Goal: Information Seeking & Learning: Learn about a topic

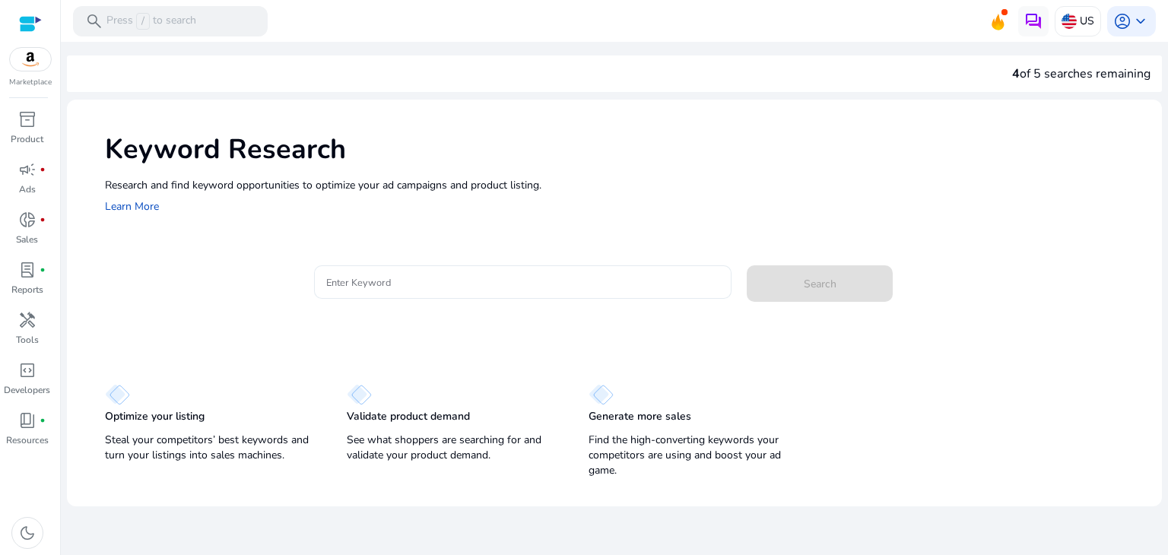
click at [421, 275] on input "Enter Keyword" at bounding box center [523, 282] width 394 height 17
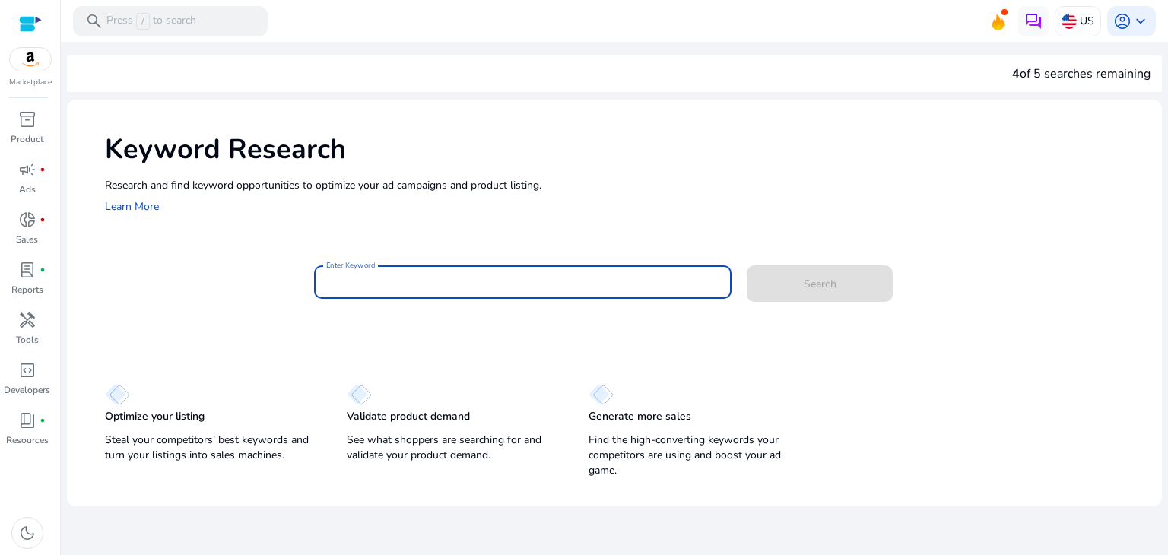
paste input "**********"
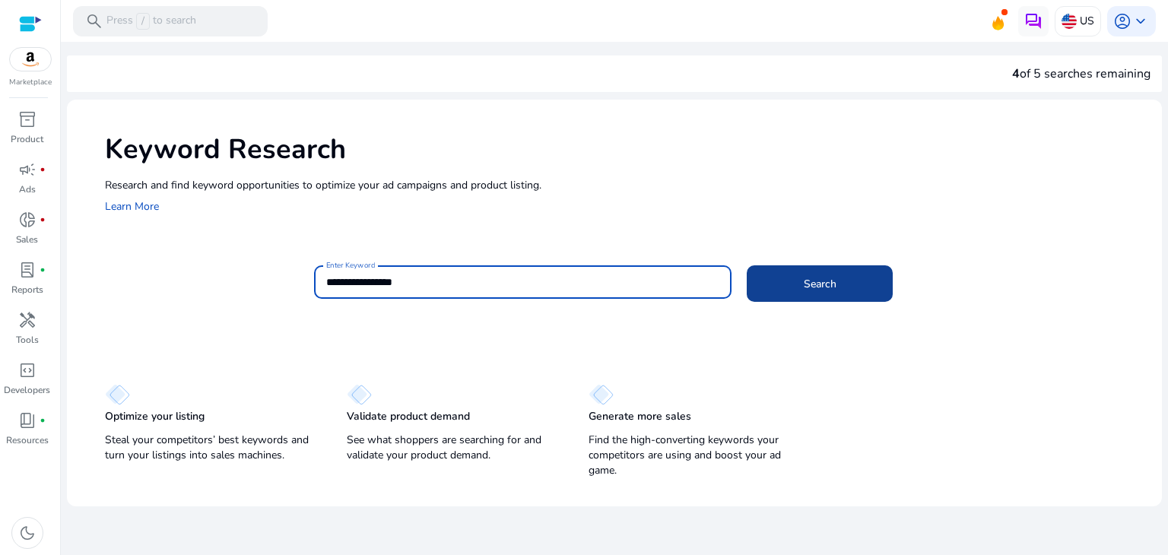
click at [790, 275] on span at bounding box center [820, 283] width 146 height 37
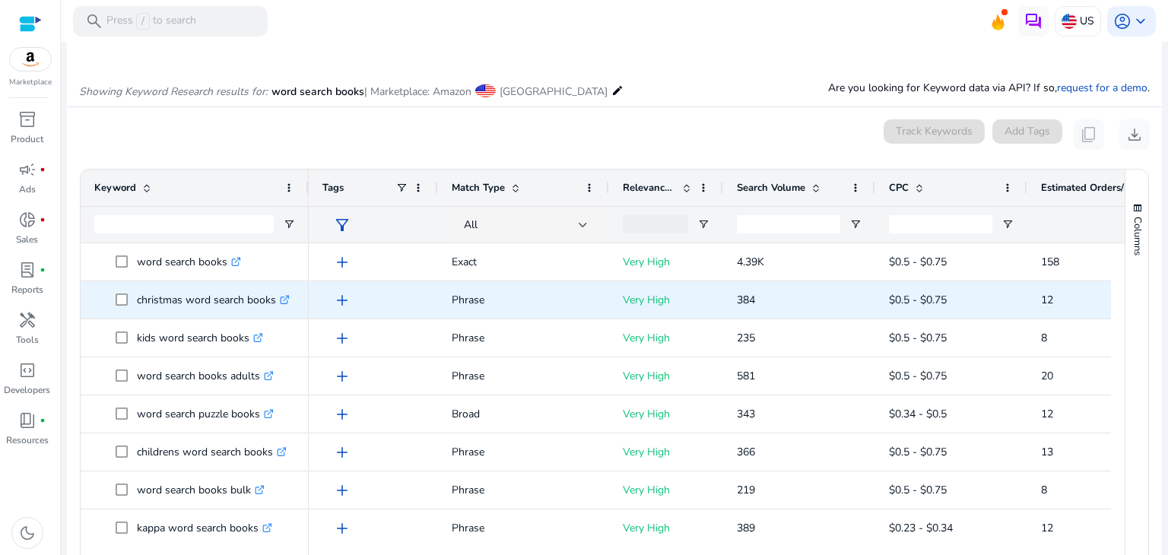
scroll to position [105, 0]
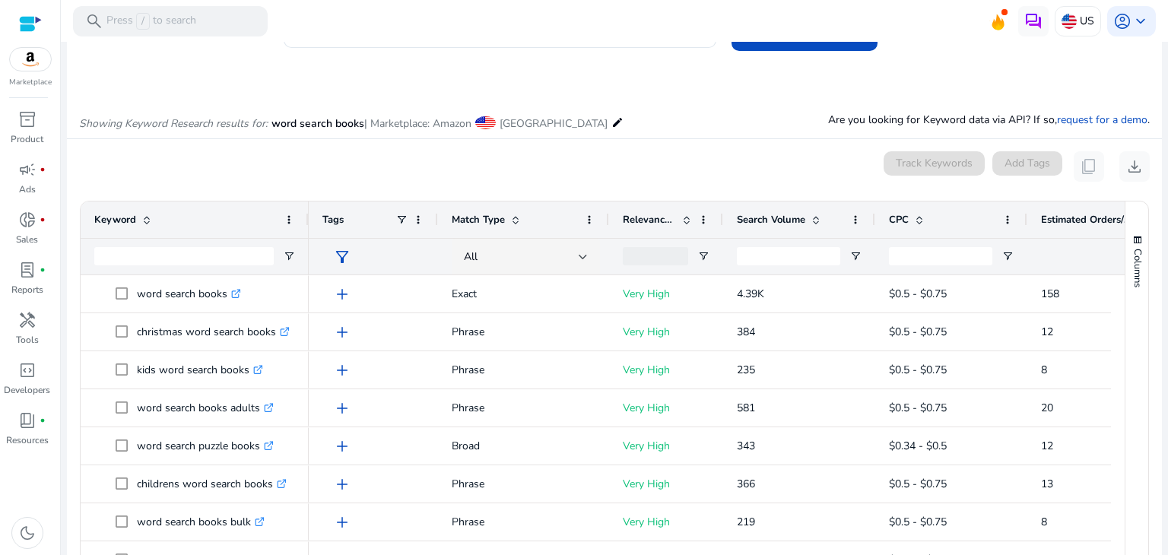
click at [1059, 213] on span "Estimated Orders/Month" at bounding box center [1086, 220] width 91 height 14
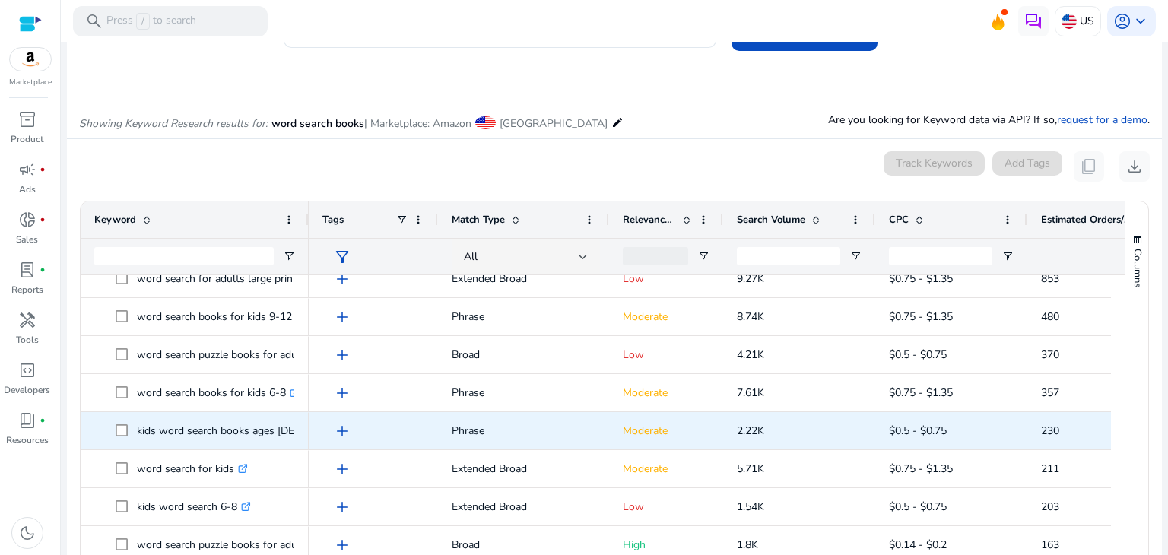
scroll to position [0, 0]
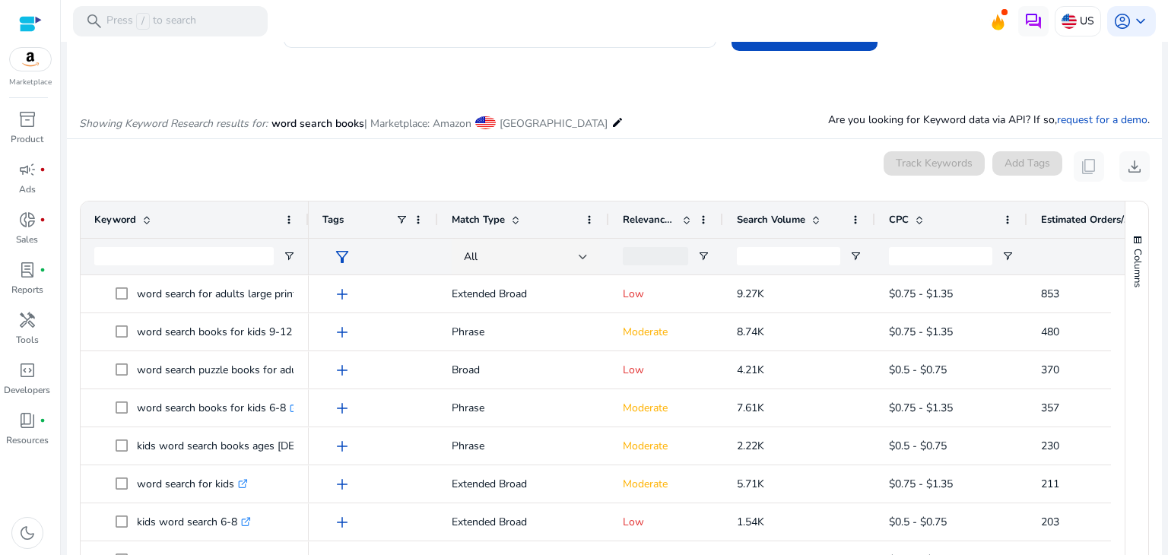
drag, startPoint x: 1105, startPoint y: 245, endPoint x: 1095, endPoint y: 247, distance: 10.1
click at [1133, 247] on div "Keyword Tags Match Type 1" at bounding box center [615, 396] width 1068 height 388
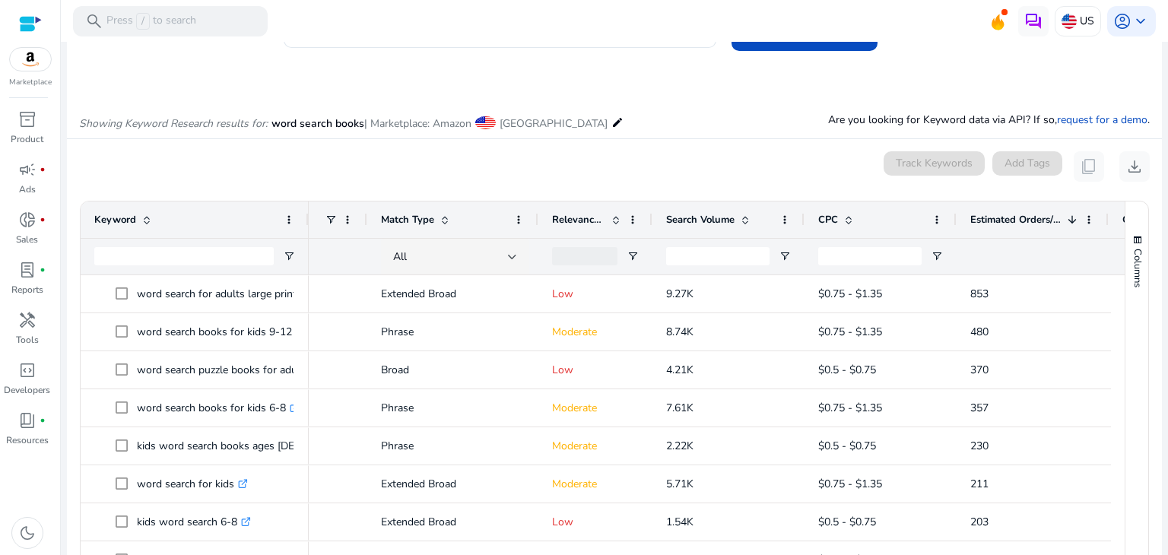
drag, startPoint x: 1090, startPoint y: 249, endPoint x: 1119, endPoint y: 253, distance: 29.3
click at [1089, 222] on span at bounding box center [1088, 220] width 12 height 12
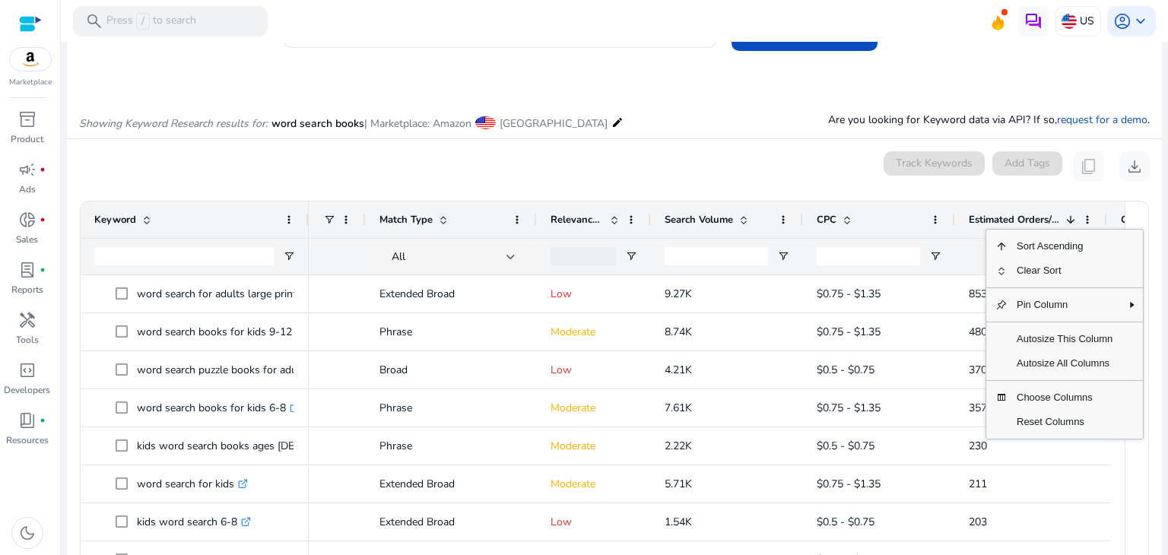
click at [822, 153] on div "0 keyword(s) selected Track Keywords Add Tags content_copy download" at bounding box center [614, 166] width 1071 height 30
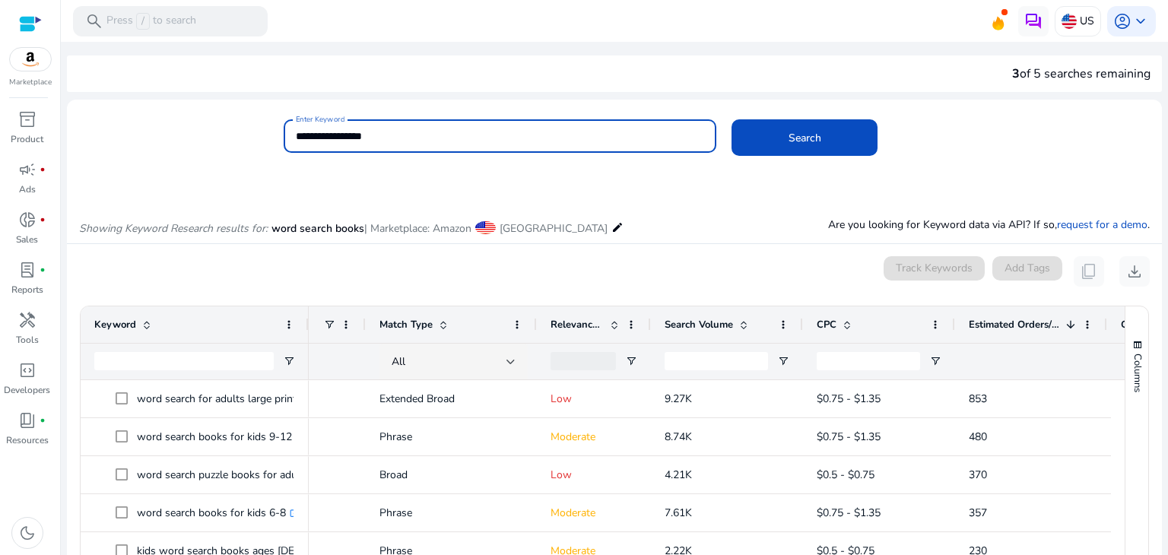
drag, startPoint x: 449, startPoint y: 134, endPoint x: 204, endPoint y: 133, distance: 244.9
click at [204, 133] on div "**********" at bounding box center [608, 143] width 1083 height 49
click at [732, 119] on button "Search" at bounding box center [805, 137] width 146 height 37
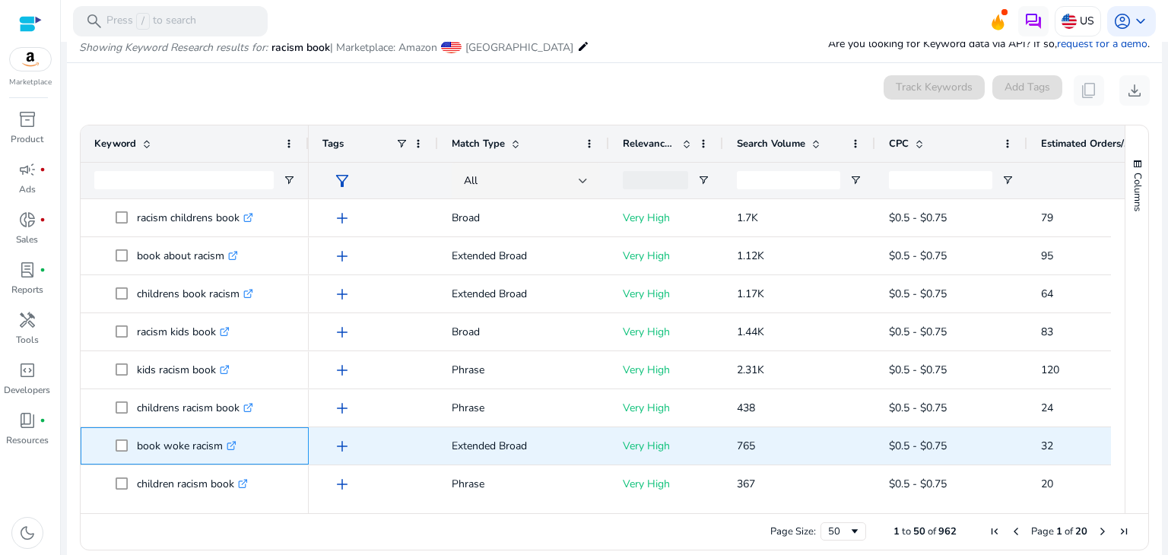
drag, startPoint x: 135, startPoint y: 442, endPoint x: 219, endPoint y: 450, distance: 84.0
click at [219, 450] on span "book woke racism .st0{fill:#2c8af8}" at bounding box center [206, 446] width 180 height 31
copy span "book woke racism"
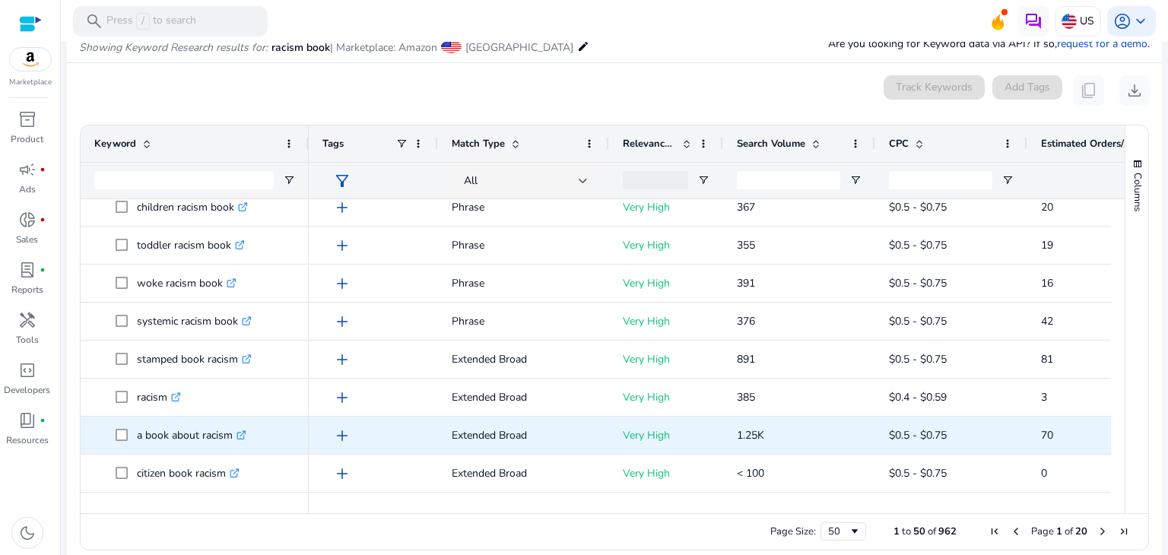
scroll to position [304, 0]
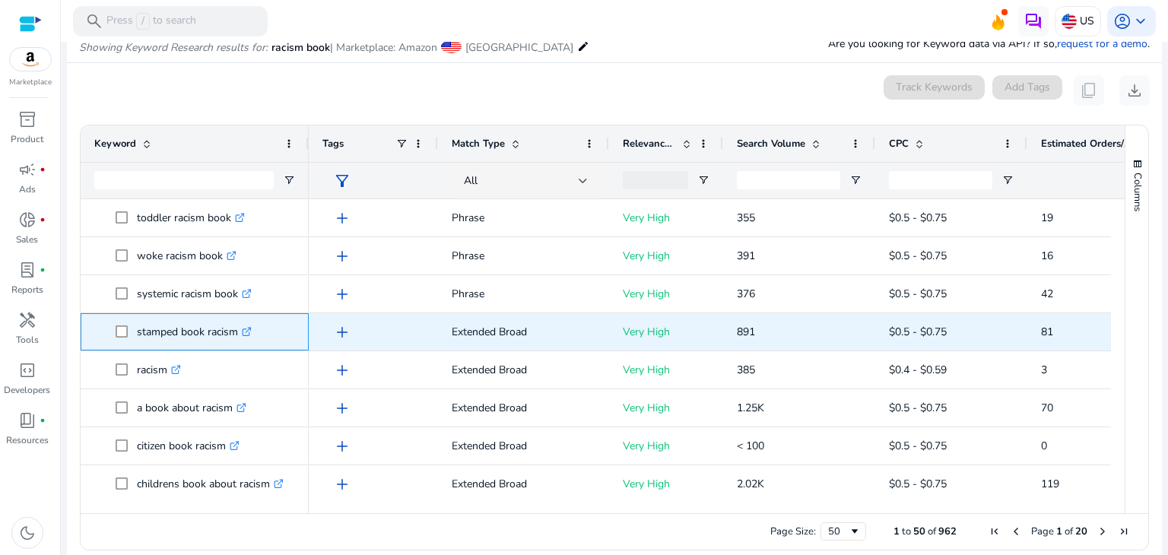
drag, startPoint x: 133, startPoint y: 332, endPoint x: 191, endPoint y: 338, distance: 58.1
click at [191, 338] on span "stamped book racism .st0{fill:#2c8af8}" at bounding box center [206, 331] width 180 height 31
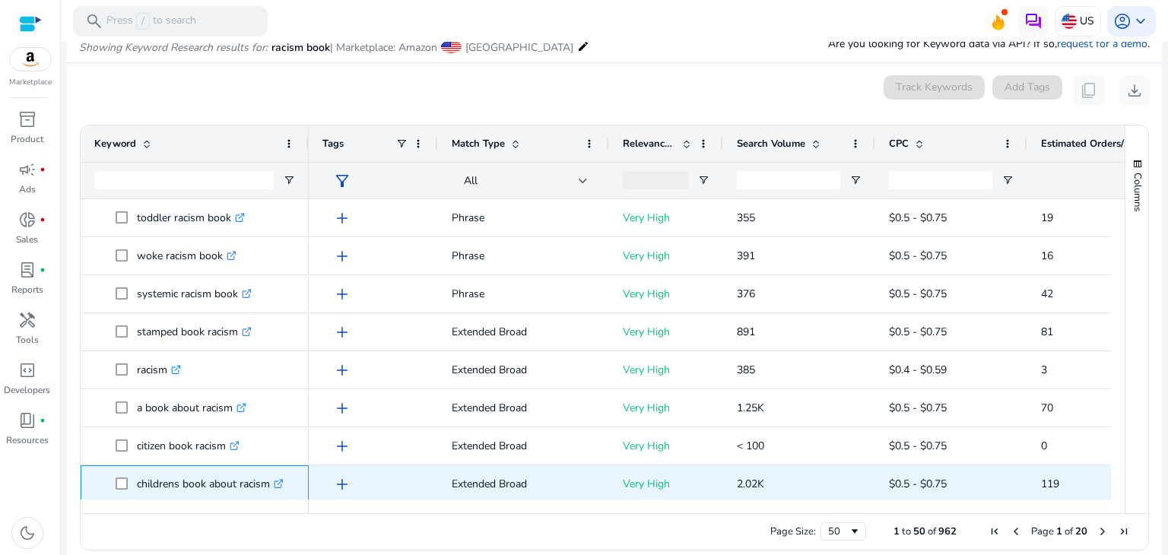
drag, startPoint x: 135, startPoint y: 482, endPoint x: 265, endPoint y: 485, distance: 130.9
click at [265, 485] on span "childrens book about racism .st0{fill:#2c8af8}" at bounding box center [206, 484] width 180 height 31
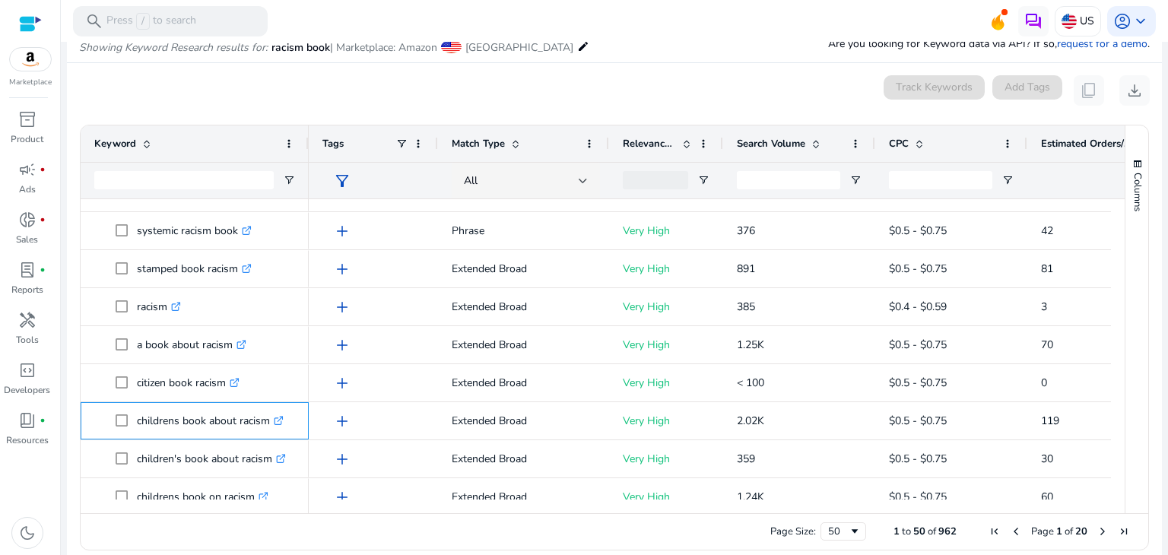
scroll to position [456, 0]
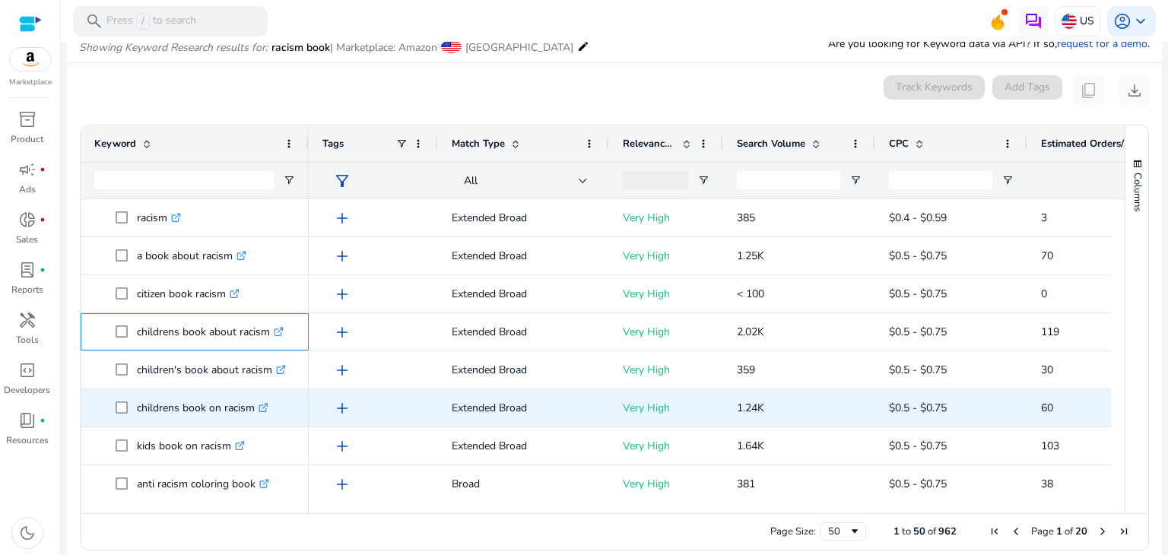
copy span "childrens book about racism"
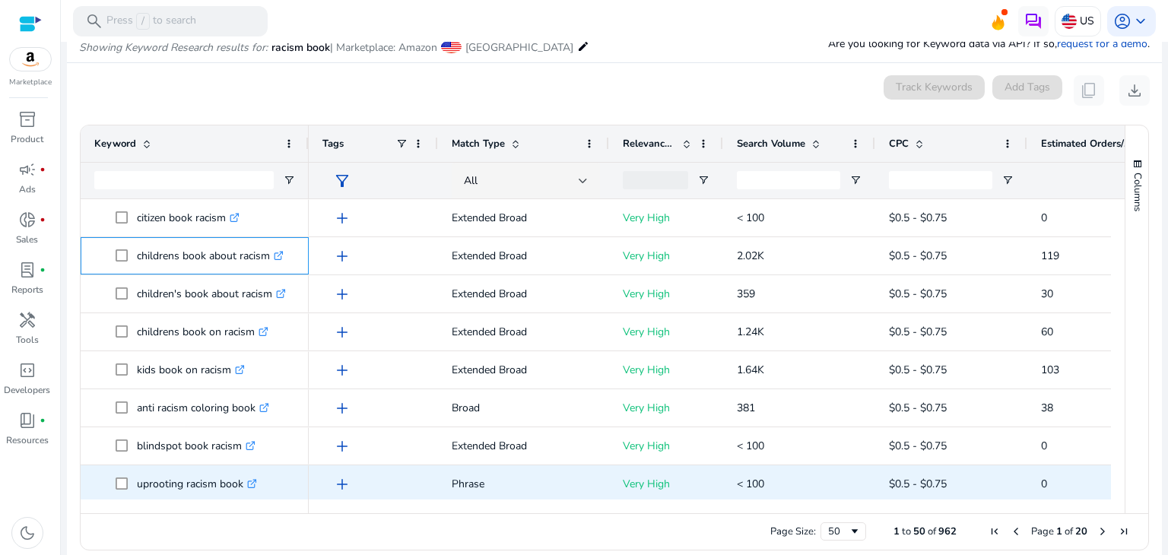
scroll to position [609, 0]
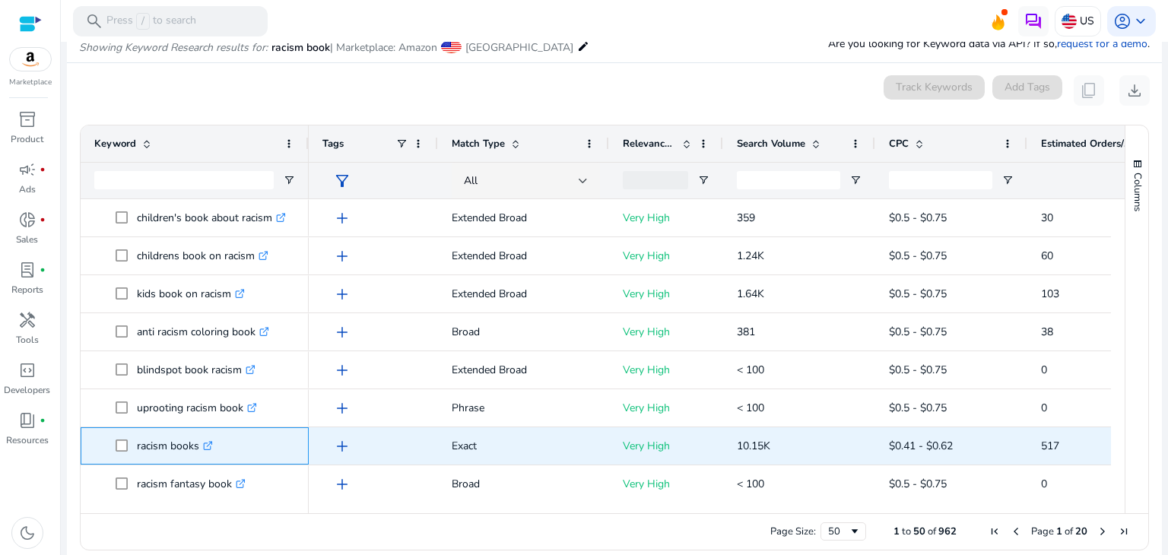
drag, startPoint x: 134, startPoint y: 448, endPoint x: 200, endPoint y: 448, distance: 66.2
click at [200, 448] on span "racism books .st0{fill:#2c8af8}" at bounding box center [206, 446] width 180 height 31
copy span "racism books"
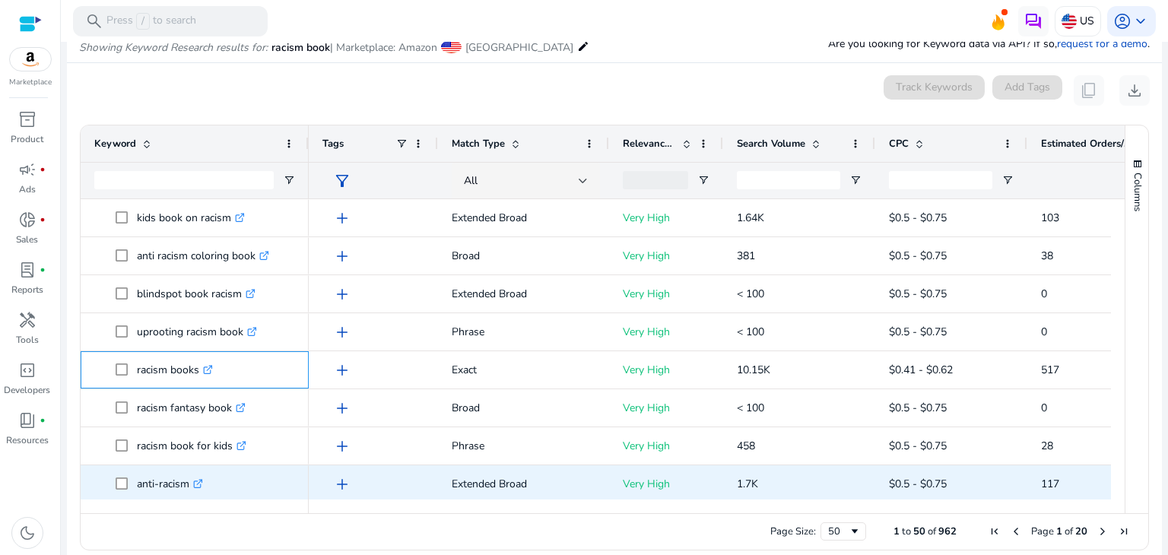
scroll to position [761, 0]
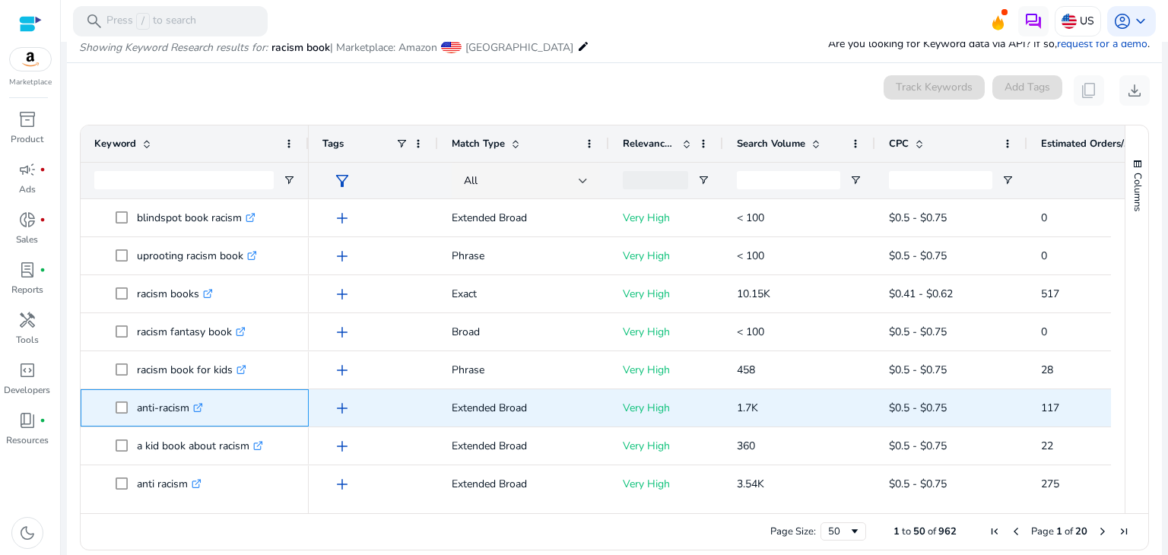
drag, startPoint x: 134, startPoint y: 407, endPoint x: 188, endPoint y: 408, distance: 54.0
click at [188, 408] on span "anti-racism .st0{fill:#2c8af8}" at bounding box center [206, 408] width 180 height 31
copy span "anti-racism"
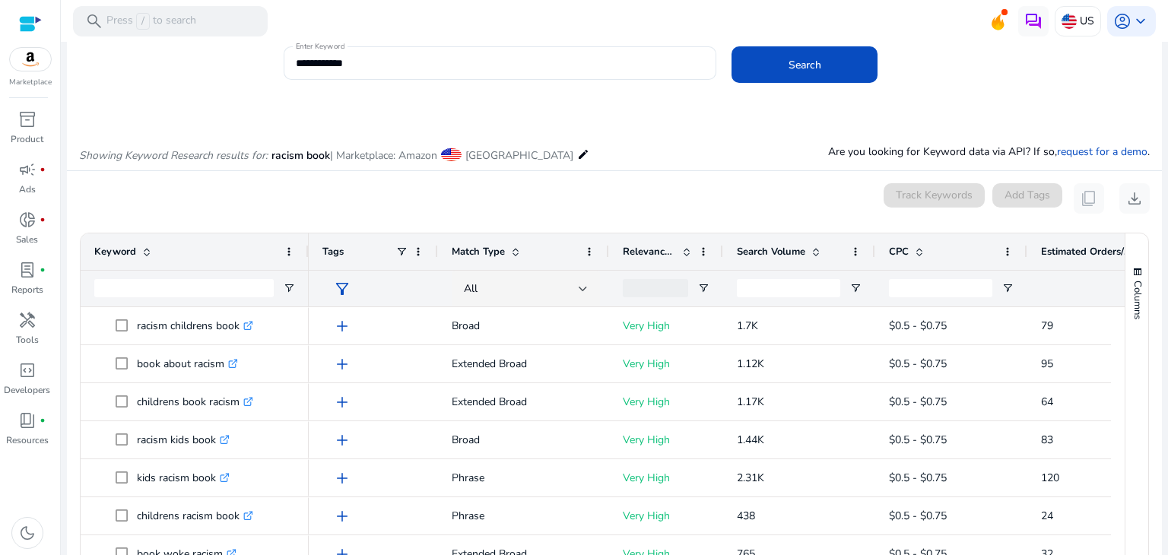
scroll to position [0, 0]
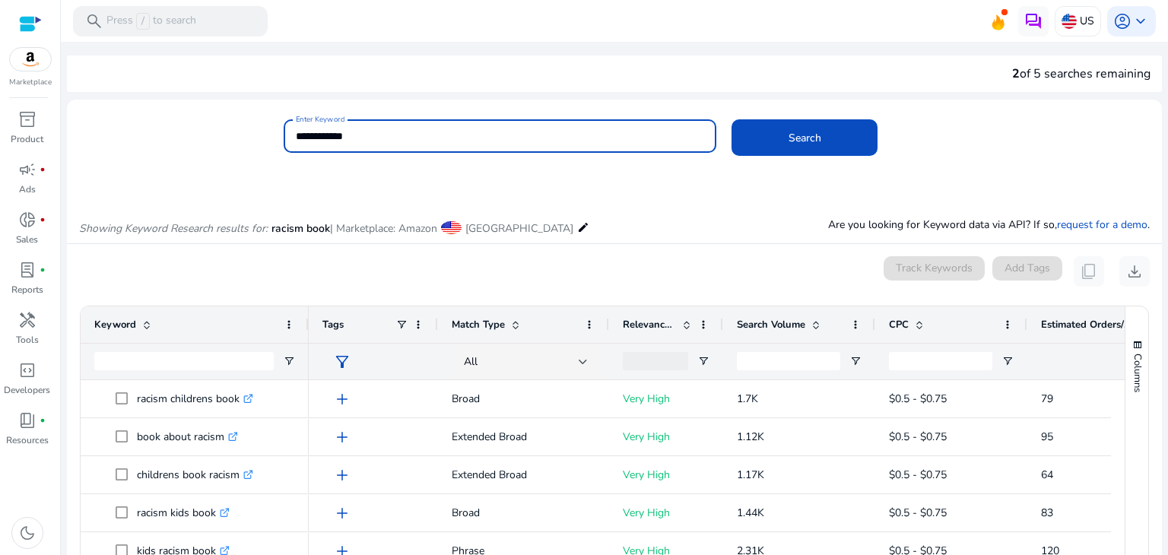
drag, startPoint x: 421, startPoint y: 144, endPoint x: 294, endPoint y: 135, distance: 127.4
click at [296, 135] on div "**********" at bounding box center [500, 135] width 409 height 33
type input "**********"
click at [732, 119] on button "Search" at bounding box center [805, 137] width 146 height 37
